Goal: Transaction & Acquisition: Book appointment/travel/reservation

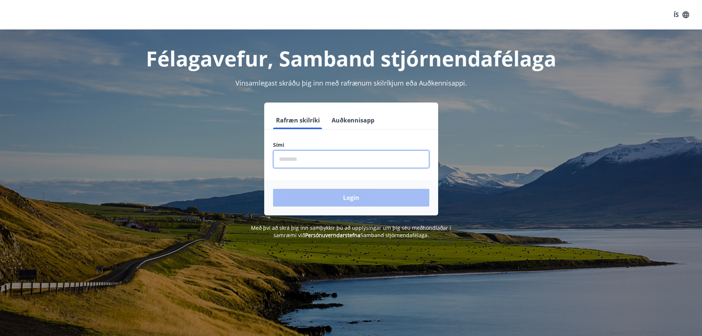
click at [306, 158] on input "phone" at bounding box center [351, 159] width 156 height 18
type input "********"
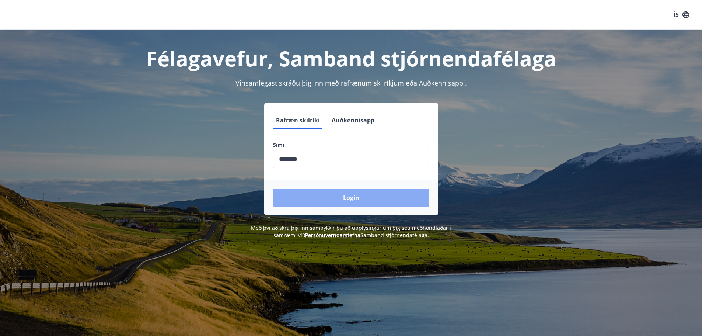
click at [352, 197] on button "Login" at bounding box center [351, 198] width 156 height 18
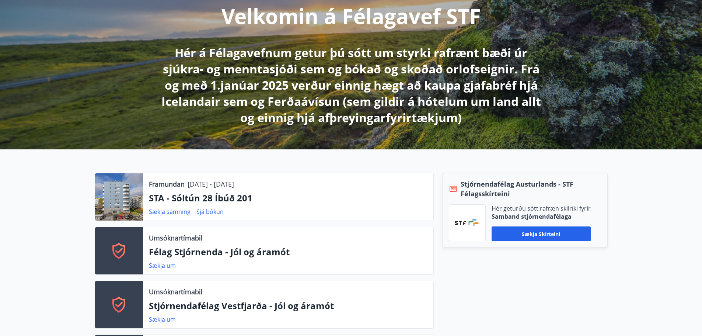
scroll to position [184, 0]
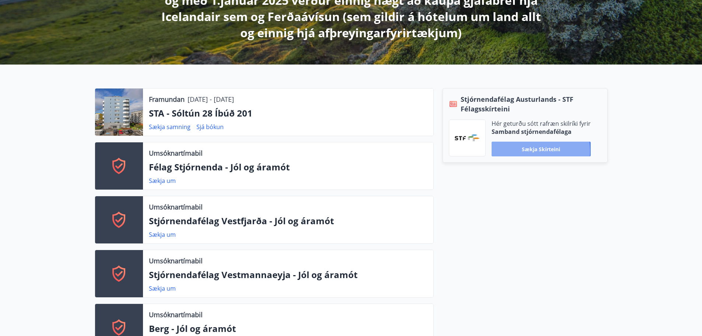
click at [537, 151] on button "Sækja skírteini" at bounding box center [541, 149] width 99 height 15
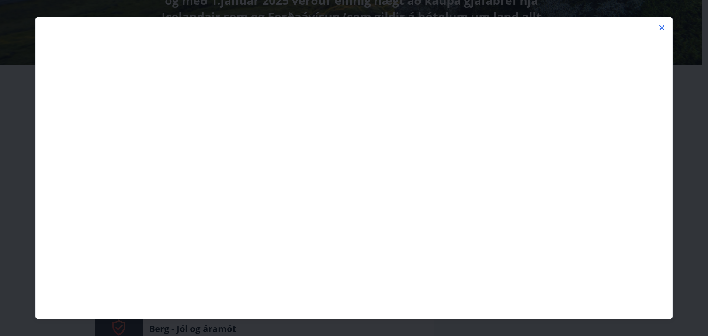
click at [660, 27] on icon at bounding box center [661, 27] width 9 height 9
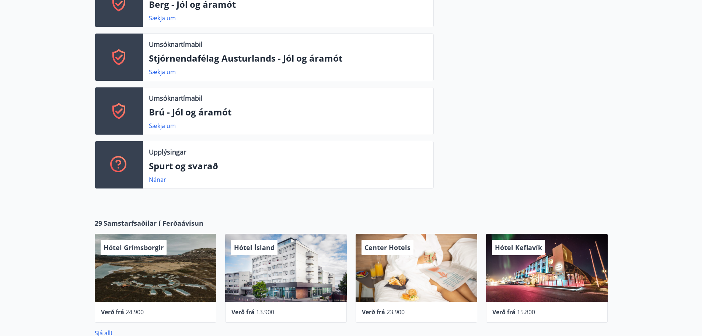
drag, startPoint x: 368, startPoint y: 186, endPoint x: 330, endPoint y: 186, distance: 37.6
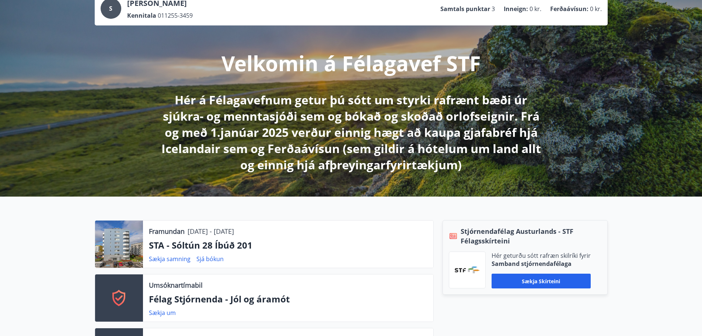
scroll to position [0, 0]
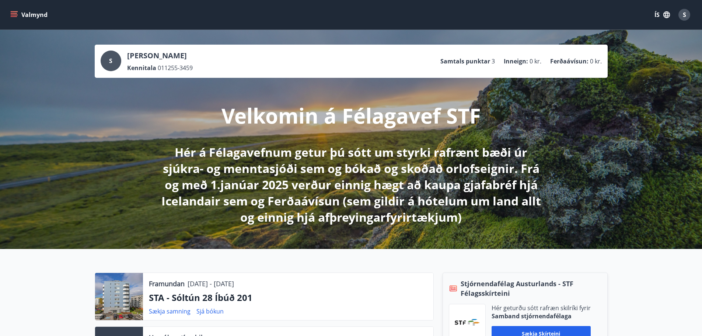
click at [14, 14] on icon "menu" at bounding box center [14, 13] width 7 height 1
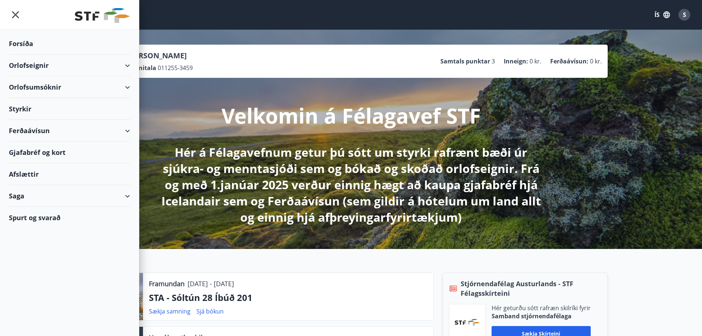
click at [127, 64] on div "Orlofseignir" at bounding box center [69, 66] width 121 height 22
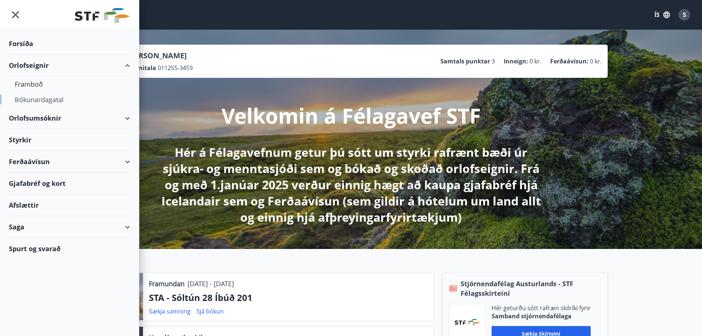
click at [33, 100] on div "Bókunardagatal" at bounding box center [70, 99] width 110 height 15
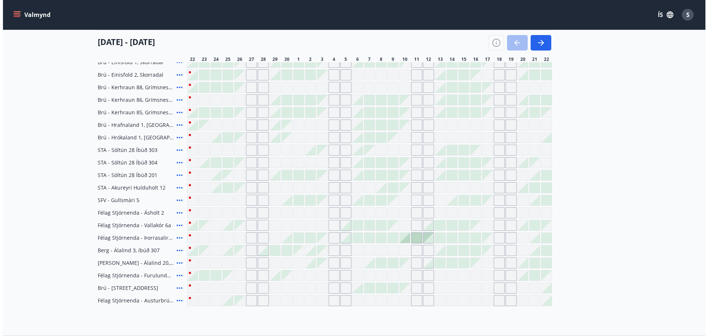
scroll to position [192, 0]
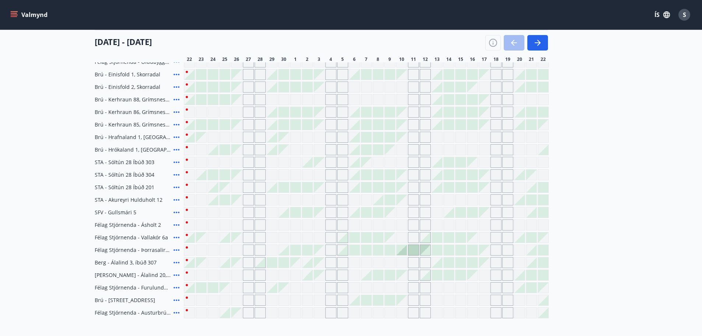
click at [215, 176] on div at bounding box center [213, 175] width 10 height 10
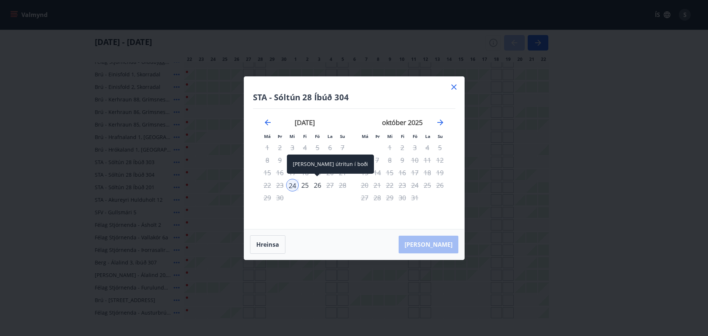
click at [320, 186] on div "26" at bounding box center [317, 185] width 13 height 13
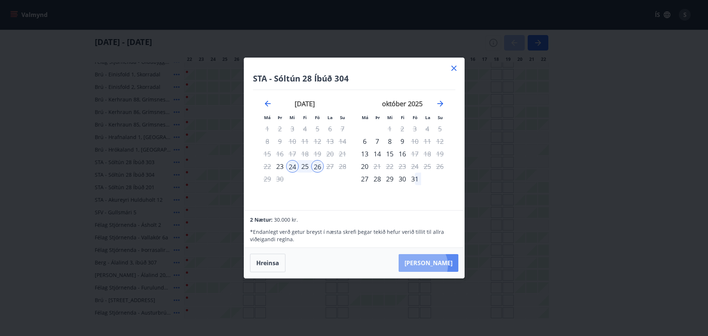
click at [445, 265] on button "Taka Frá" at bounding box center [429, 263] width 60 height 18
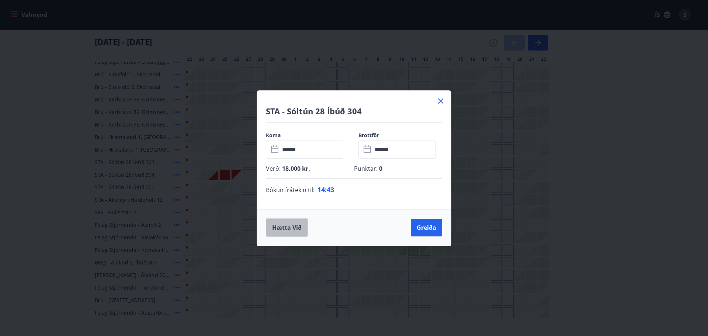
click at [288, 226] on button "Hætta við" at bounding box center [287, 227] width 42 height 18
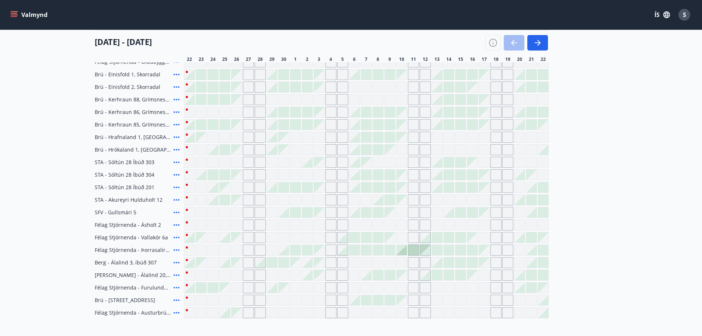
click at [212, 175] on div at bounding box center [213, 175] width 10 height 10
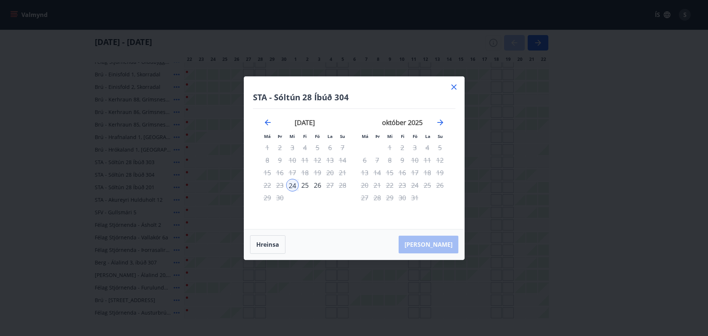
click at [435, 245] on div "Hreinsa Taka Frá" at bounding box center [354, 244] width 220 height 30
click at [316, 187] on div "26" at bounding box center [317, 185] width 13 height 13
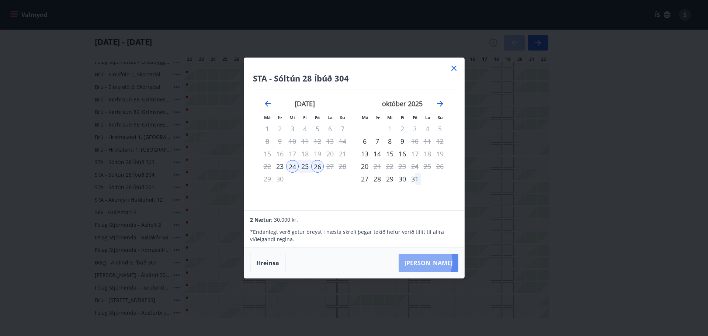
click at [448, 262] on button "Taka Frá" at bounding box center [429, 263] width 60 height 18
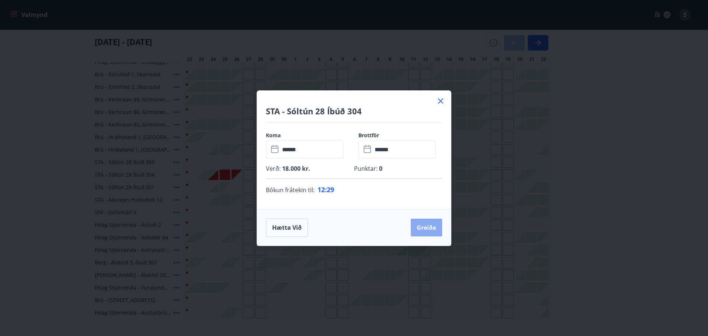
click at [435, 228] on button "Greiða" at bounding box center [426, 228] width 31 height 18
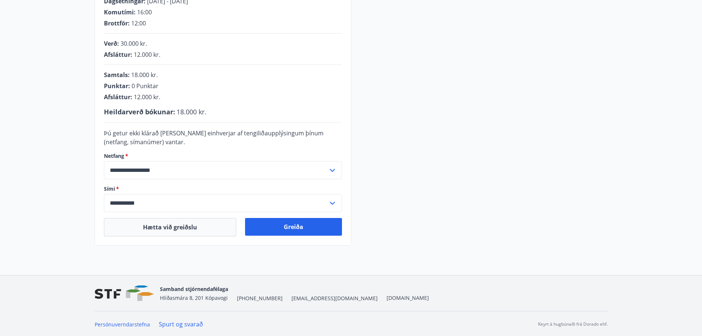
scroll to position [163, 0]
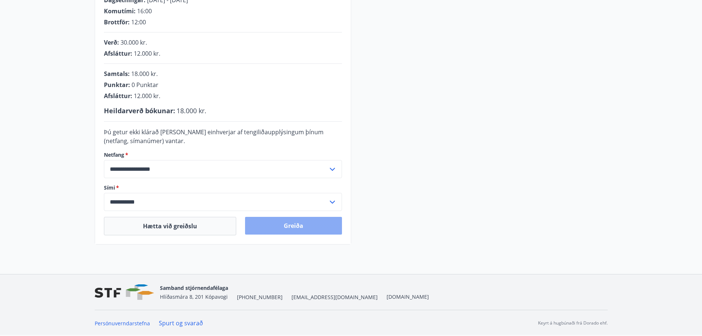
click at [293, 225] on button "Greiða" at bounding box center [293, 226] width 97 height 18
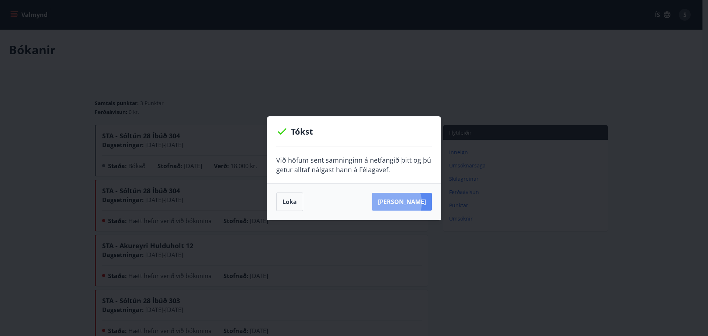
click at [403, 202] on button "Sjá samning" at bounding box center [402, 202] width 60 height 18
click at [289, 202] on button "Loka" at bounding box center [289, 201] width 27 height 18
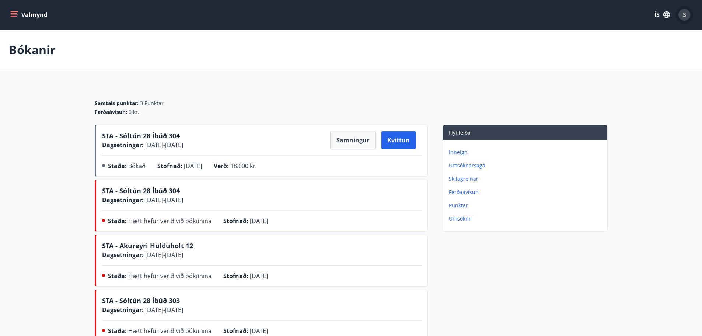
click at [688, 13] on div "S" at bounding box center [685, 15] width 12 height 12
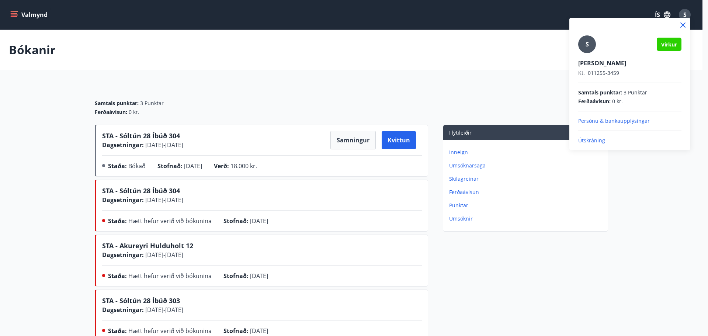
click at [589, 142] on p "Útskráning" at bounding box center [629, 140] width 103 height 7
